Goal: Task Accomplishment & Management: Use online tool/utility

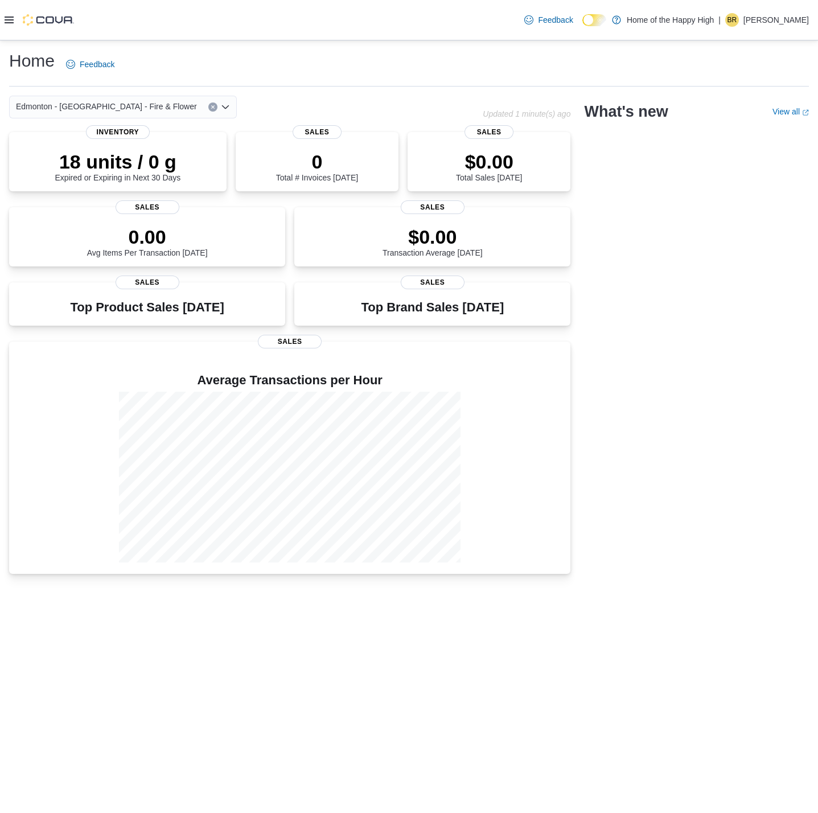
click at [11, 19] on icon at bounding box center [9, 19] width 9 height 9
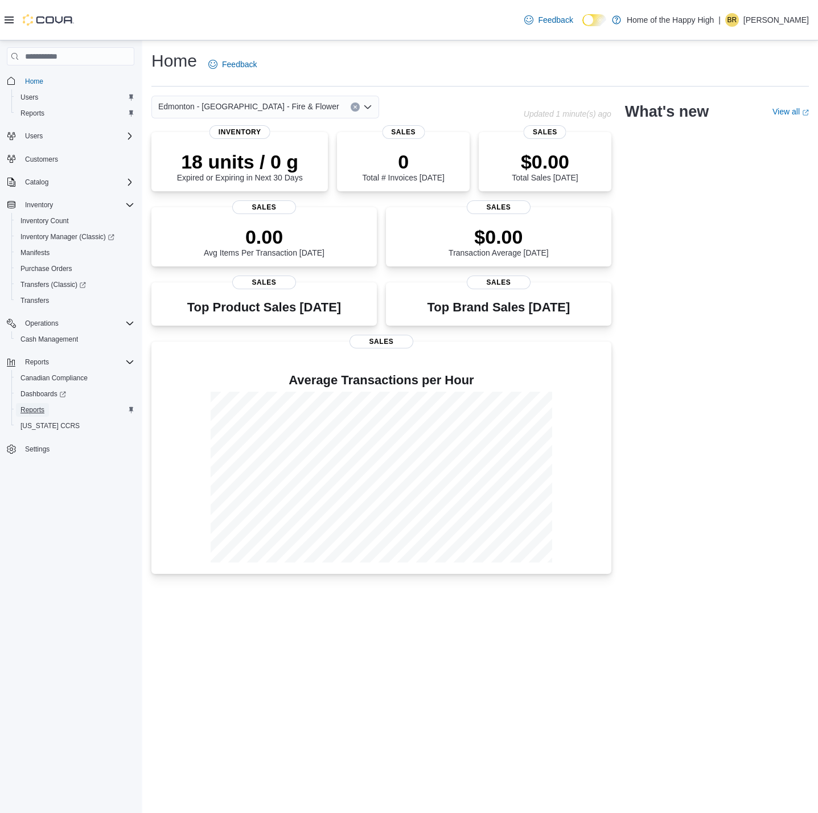
click at [31, 407] on span "Reports" at bounding box center [33, 410] width 24 height 9
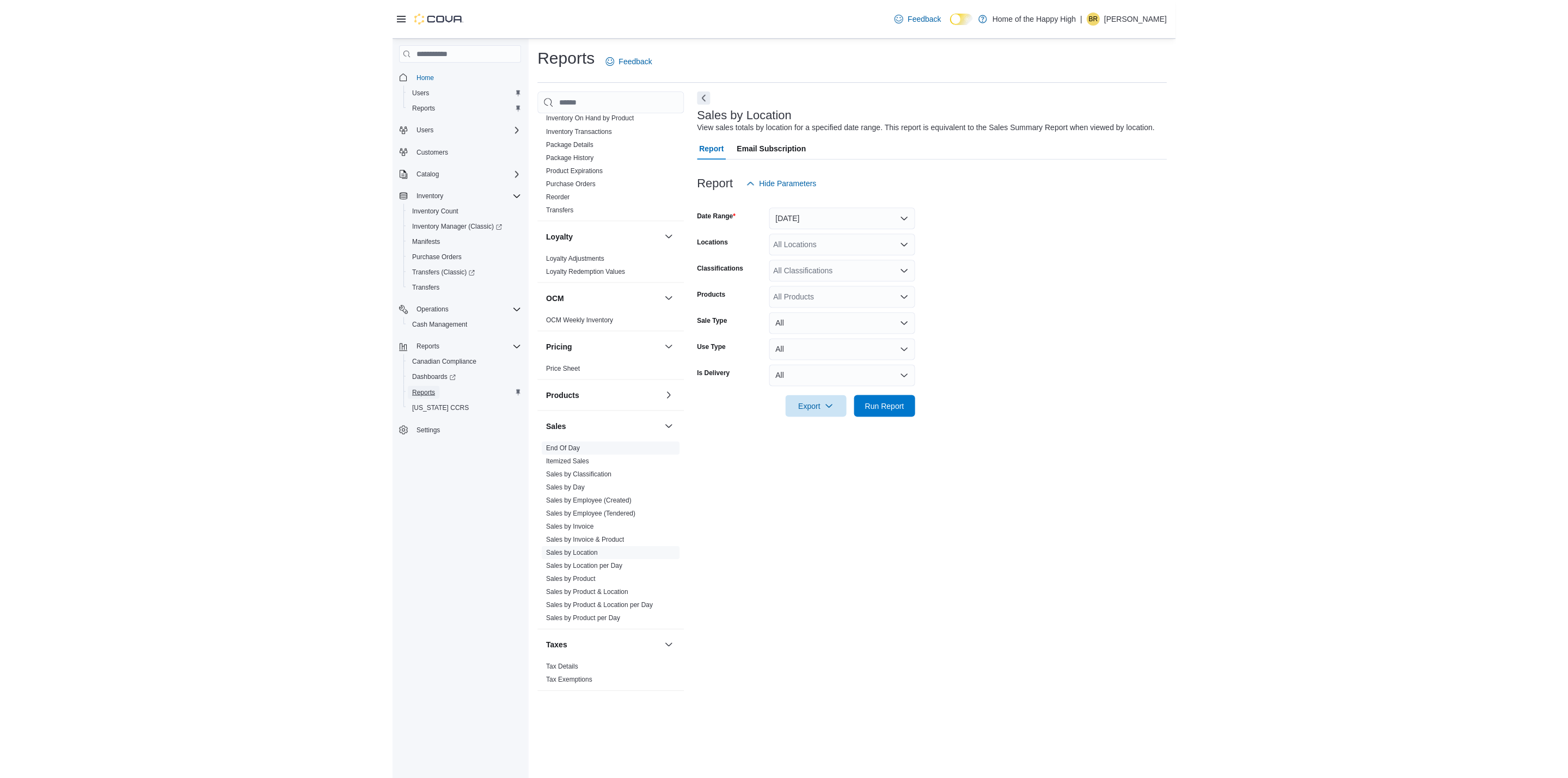
scroll to position [387, 0]
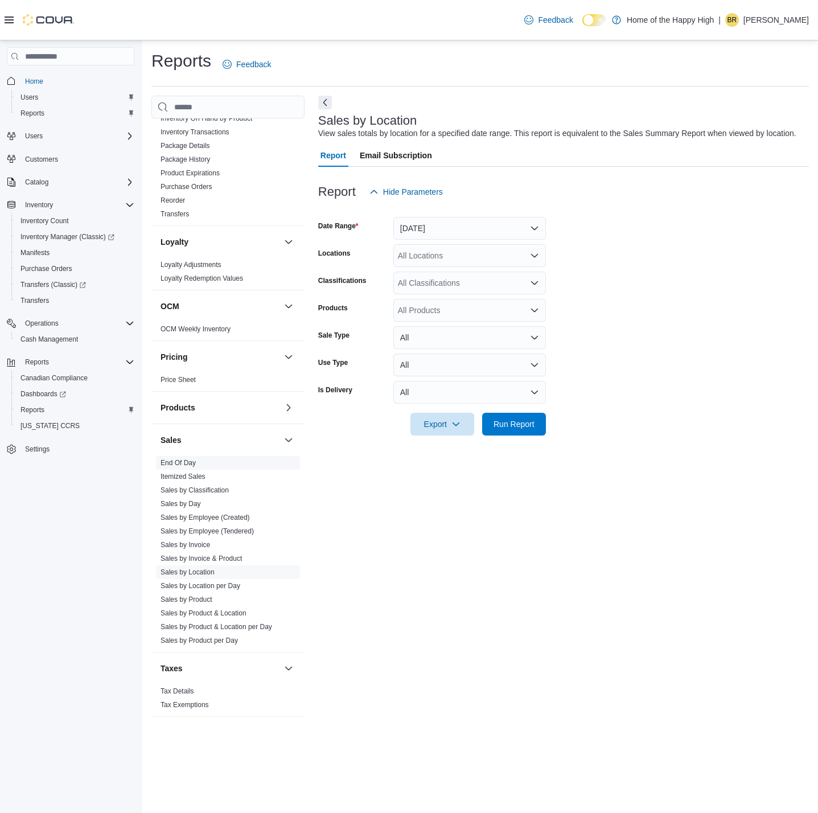
click at [178, 460] on link "End Of Day" at bounding box center [178, 463] width 35 height 8
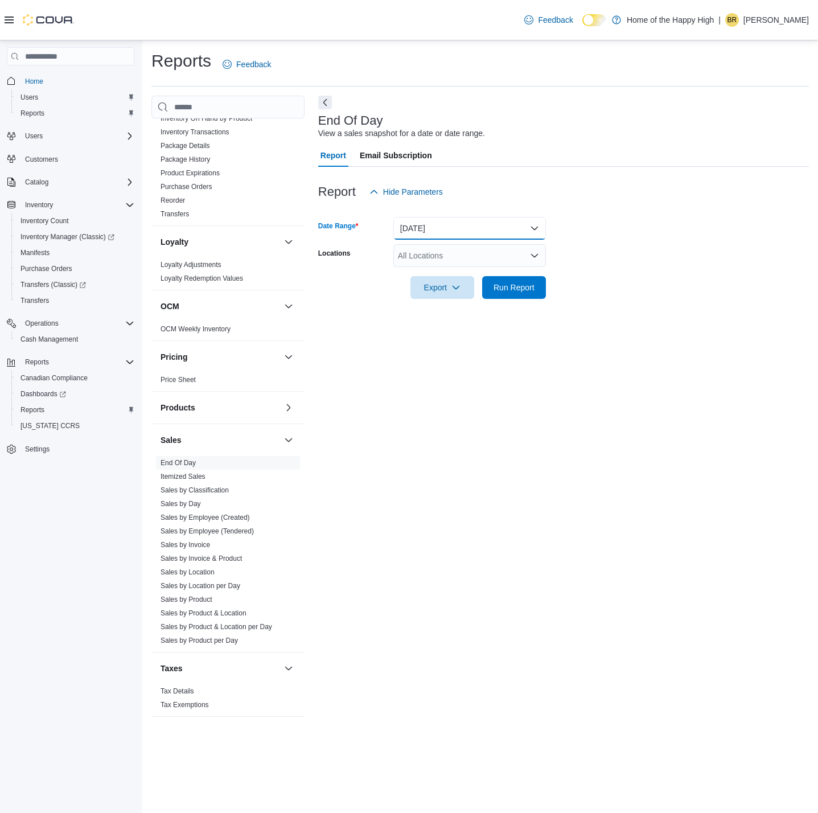
click at [417, 223] on button "Today" at bounding box center [470, 228] width 153 height 23
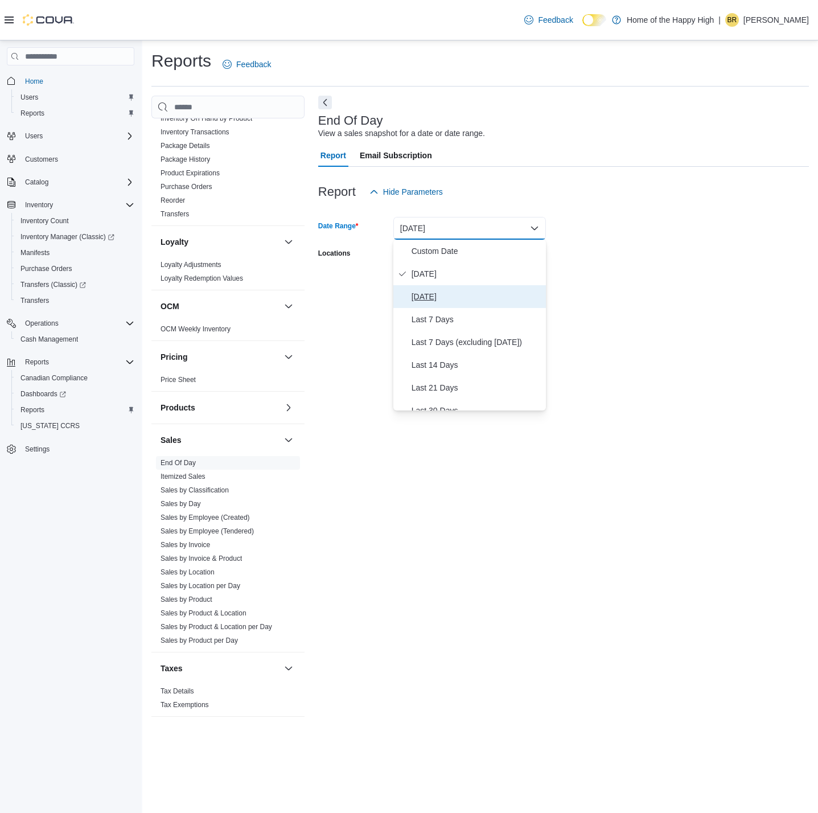
click at [427, 301] on span "Yesterday" at bounding box center [477, 297] width 130 height 14
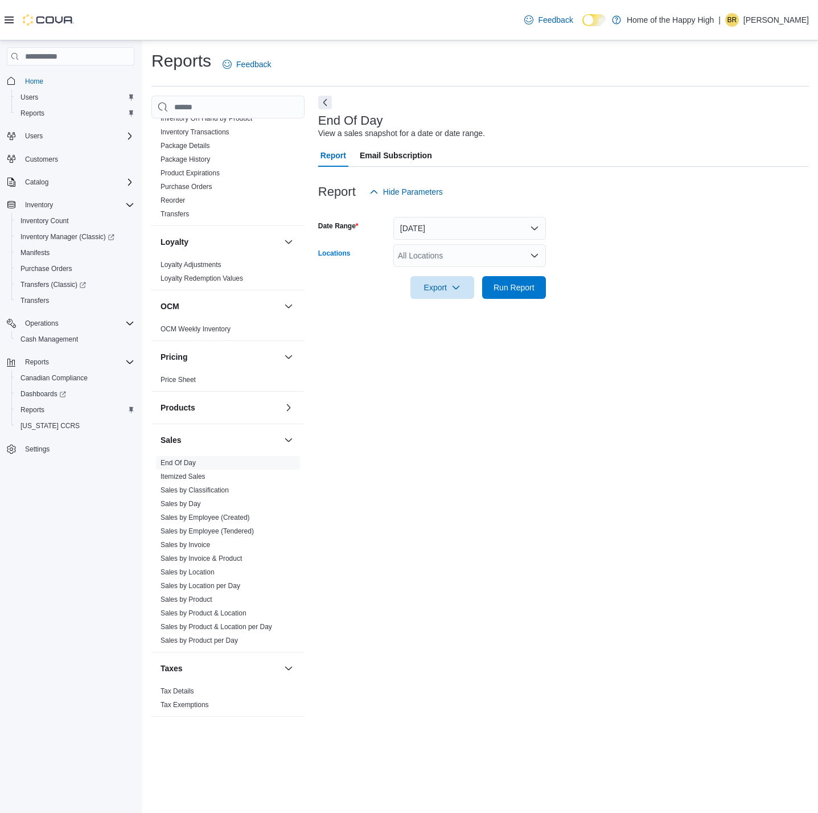
click at [419, 255] on div "All Locations" at bounding box center [470, 255] width 153 height 23
type input "****"
click at [451, 277] on span "Edmonton - Terrace Plaza - Fire & Flower" at bounding box center [531, 274] width 181 height 11
click at [545, 238] on form "Date Range Yesterday Locations Edmonton - Terrace Plaza - Fire & Flower Export …" at bounding box center [563, 251] width 491 height 96
click at [513, 286] on span "Run Report" at bounding box center [514, 286] width 41 height 11
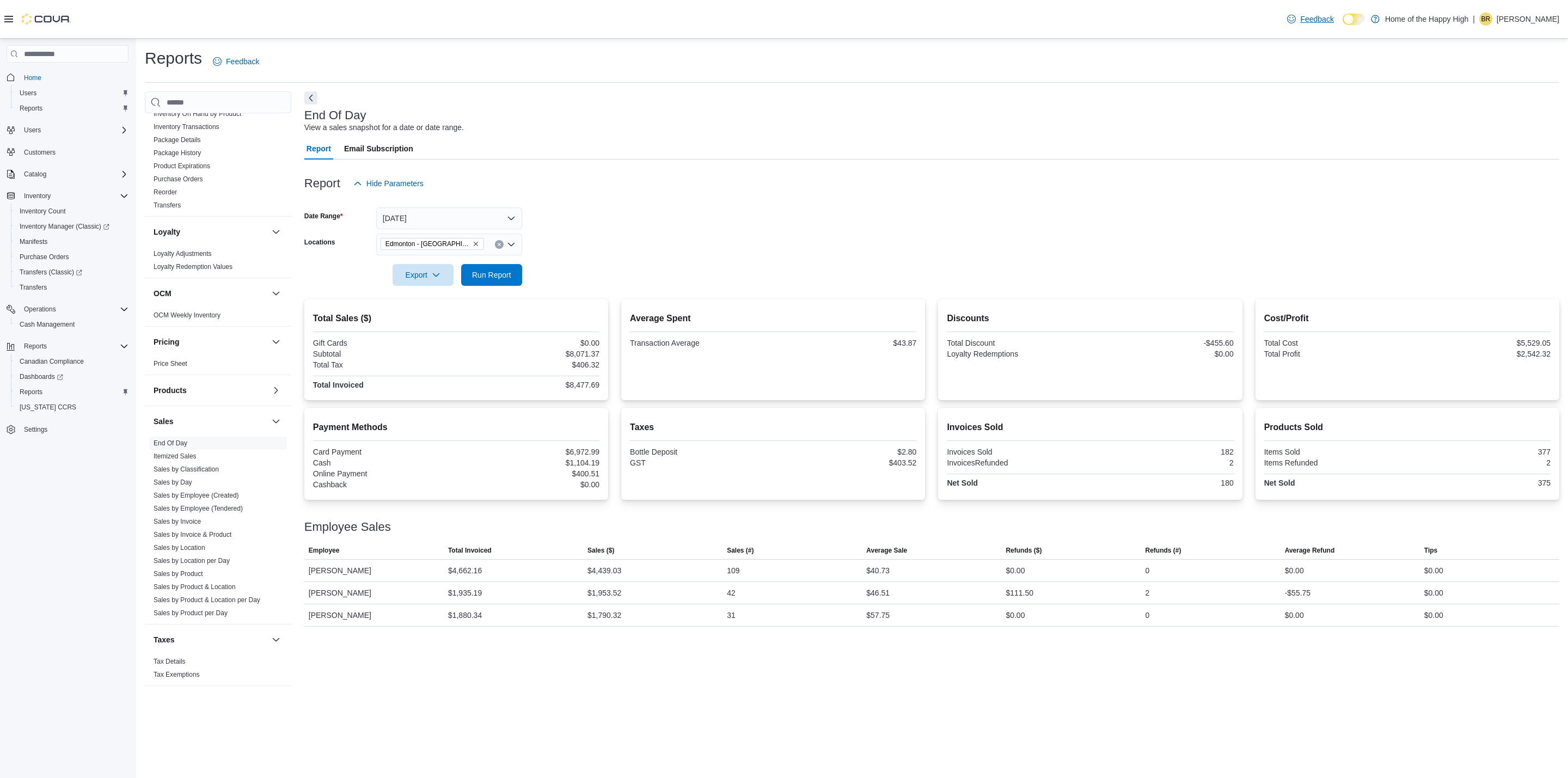
scroll to position [386, 0]
click at [509, 271] on span "Run Report" at bounding box center [491, 273] width 39 height 11
click at [521, 53] on div "Reports Feedback" at bounding box center [852, 62] width 1415 height 29
